Goal: Task Accomplishment & Management: Use online tool/utility

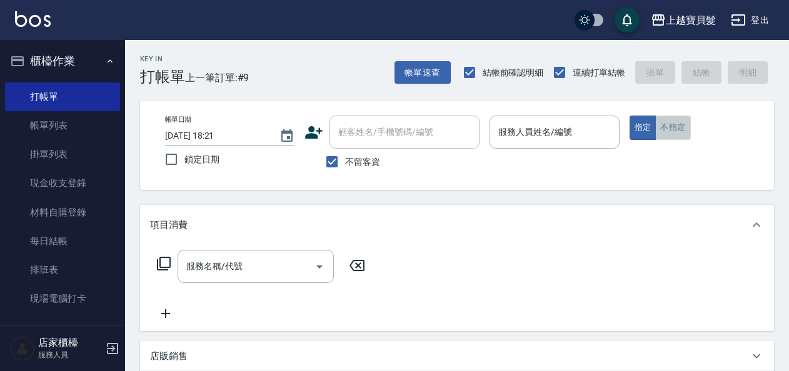
click at [682, 136] on button "不指定" at bounding box center [672, 128] width 35 height 24
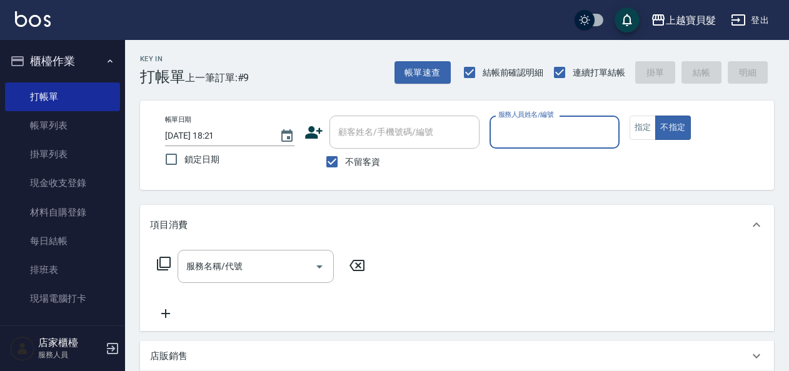
click at [520, 134] on input "服務人員姓名/編號" at bounding box center [554, 132] width 118 height 22
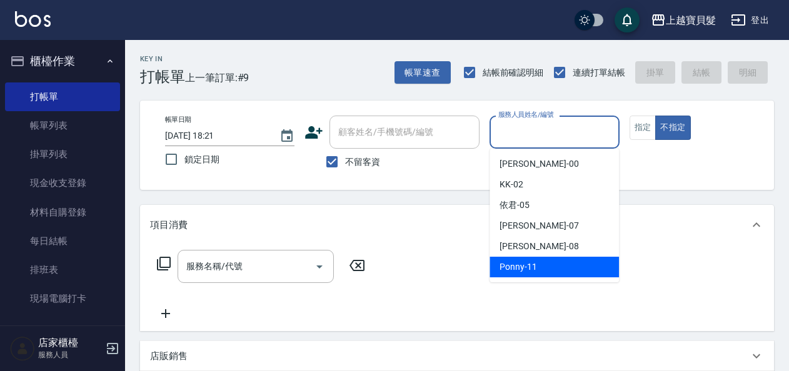
click at [506, 268] on span "Ponny -11" at bounding box center [519, 267] width 38 height 13
type input "Ponny-11"
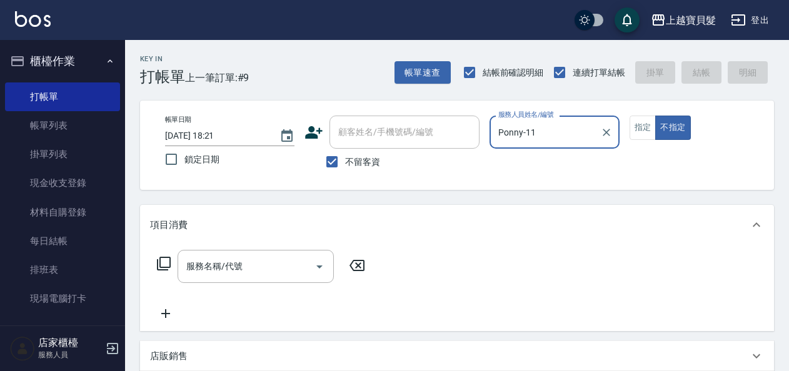
click at [169, 263] on icon at bounding box center [163, 263] width 15 height 15
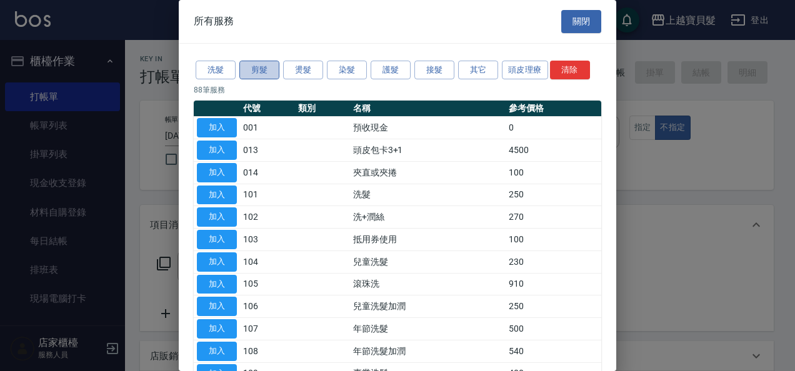
click at [252, 73] on button "剪髮" at bounding box center [259, 70] width 40 height 19
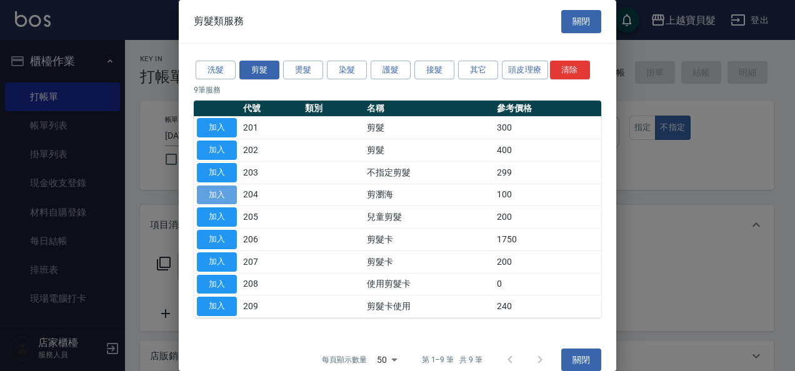
click at [216, 196] on button "加入" at bounding box center [217, 195] width 40 height 19
type input "剪瀏海(204)"
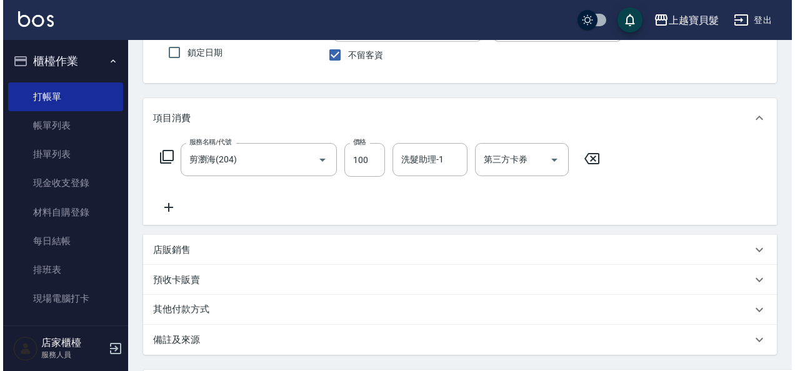
scroll to position [231, 0]
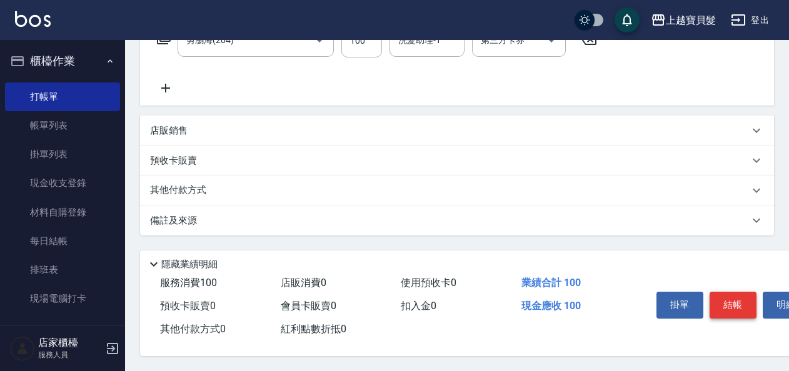
click at [732, 299] on button "結帳" at bounding box center [733, 305] width 47 height 26
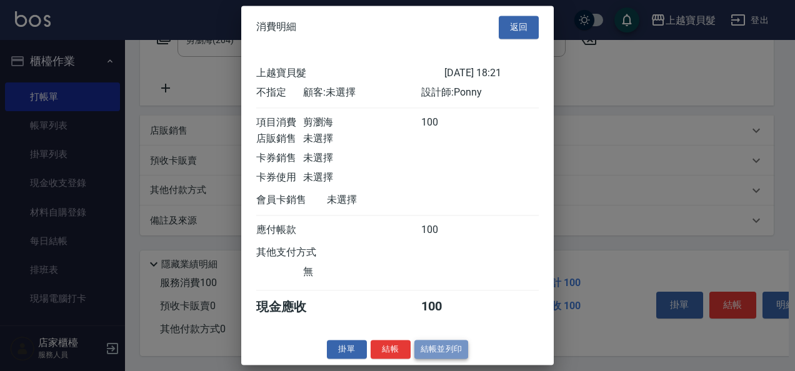
click at [423, 360] on button "結帳並列印" at bounding box center [442, 349] width 54 height 19
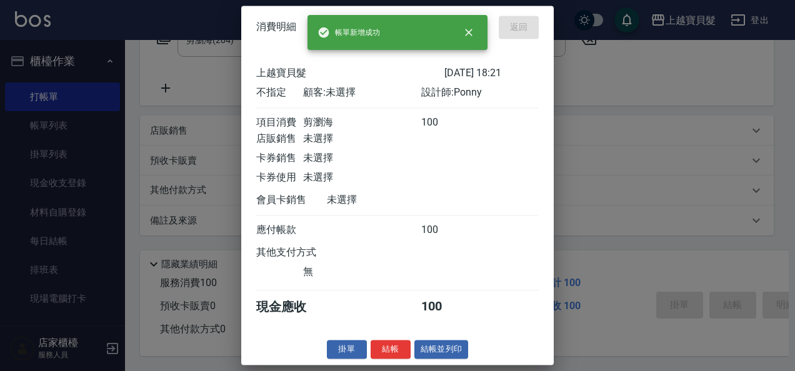
type input "[DATE] 19:32"
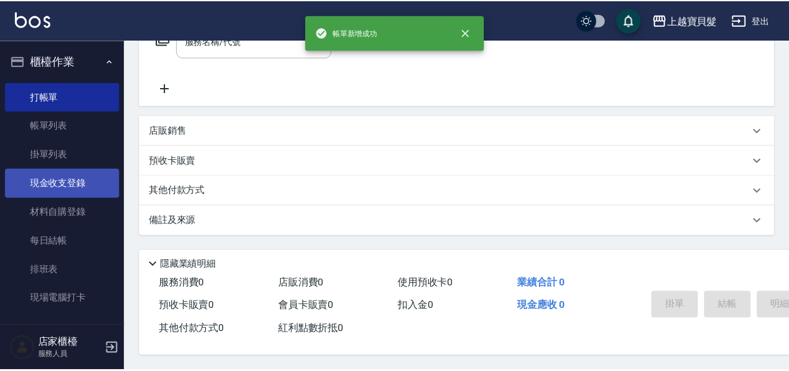
scroll to position [0, 0]
